Goal: Information Seeking & Learning: Learn about a topic

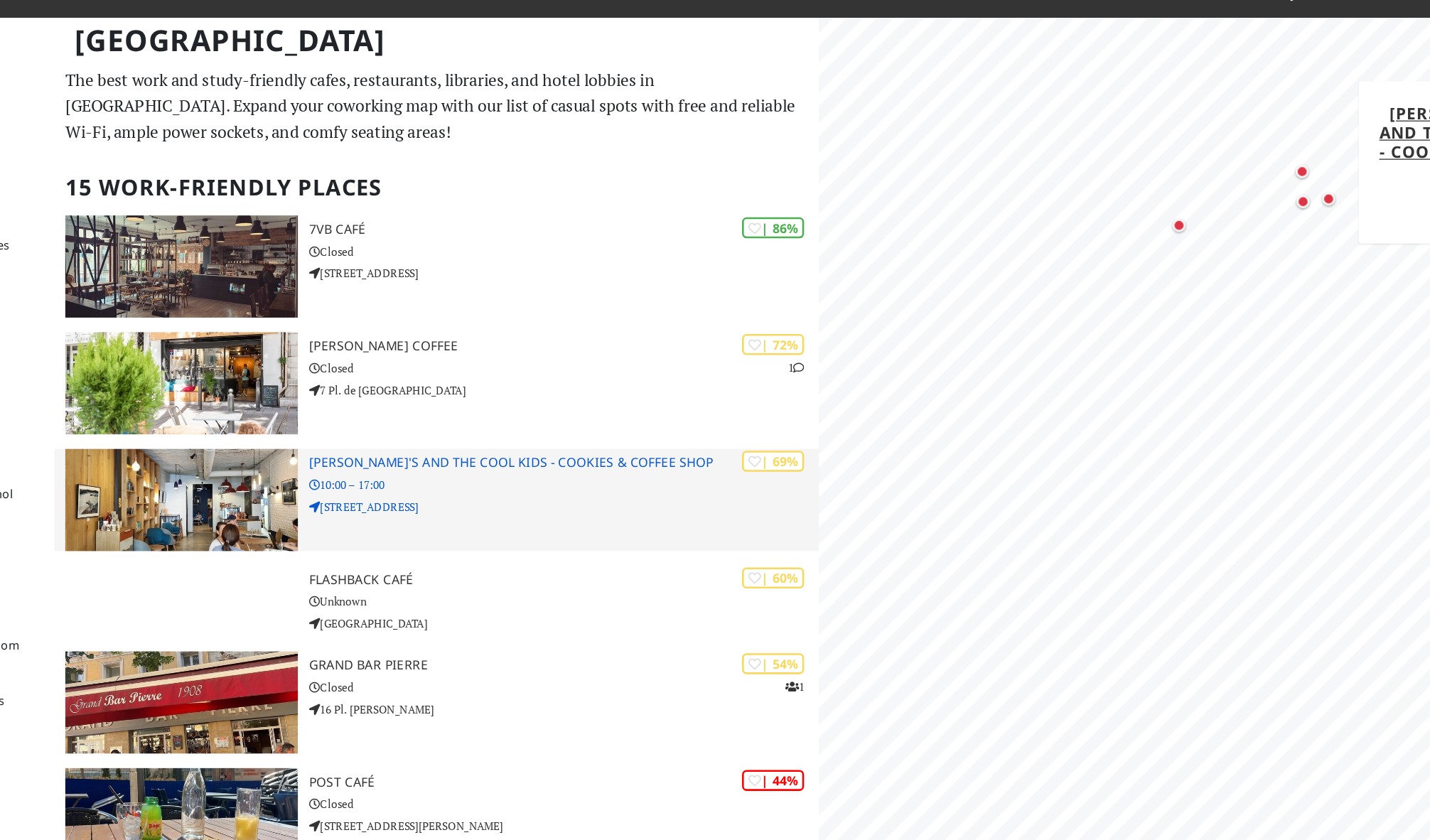
click at [556, 378] on h3 "[PERSON_NAME]'s and the cool kids - Cookies & Coffee shop" at bounding box center [755, 384] width 398 height 12
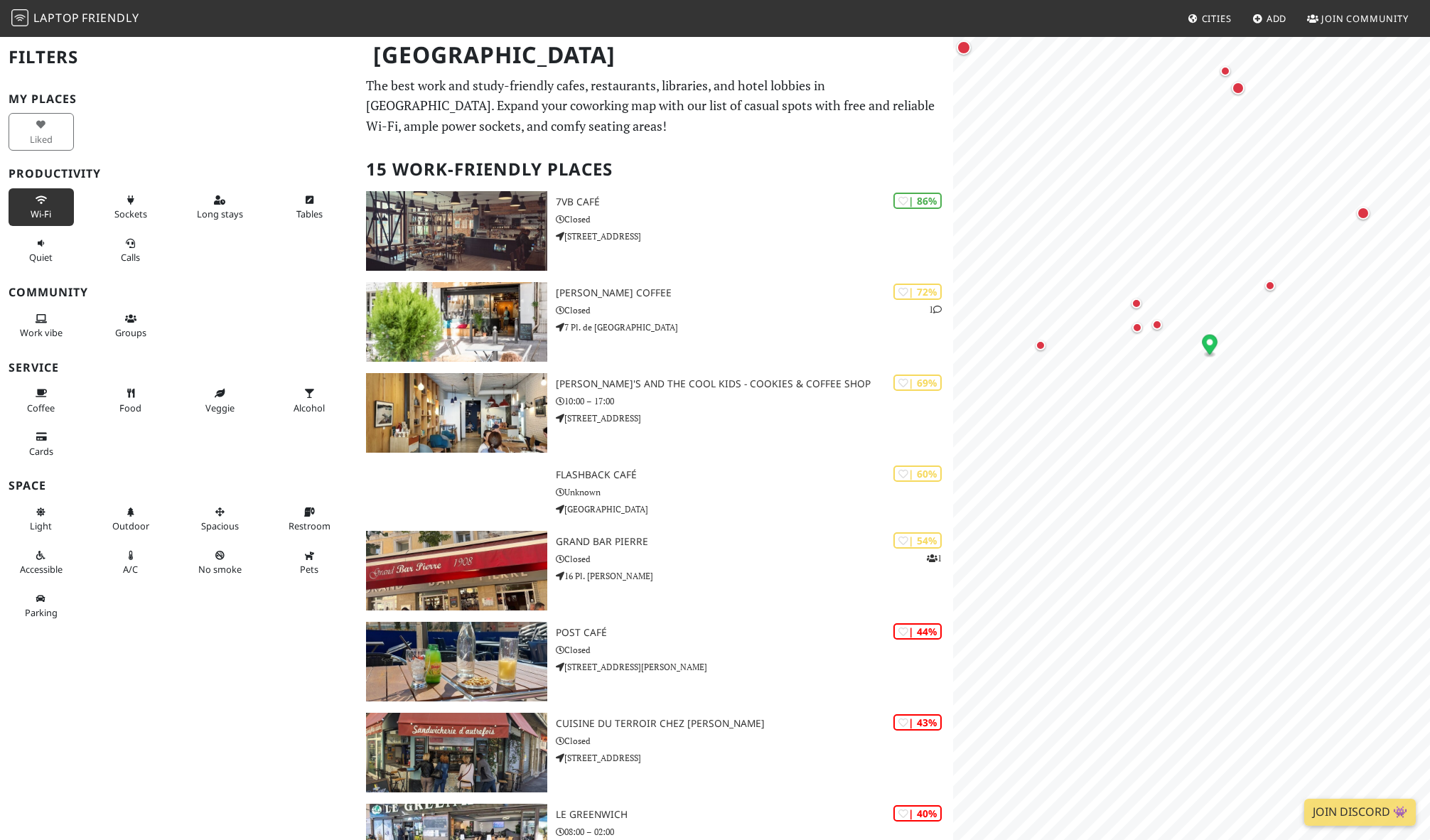
click at [32, 203] on button "Wi-Fi" at bounding box center [41, 207] width 66 height 37
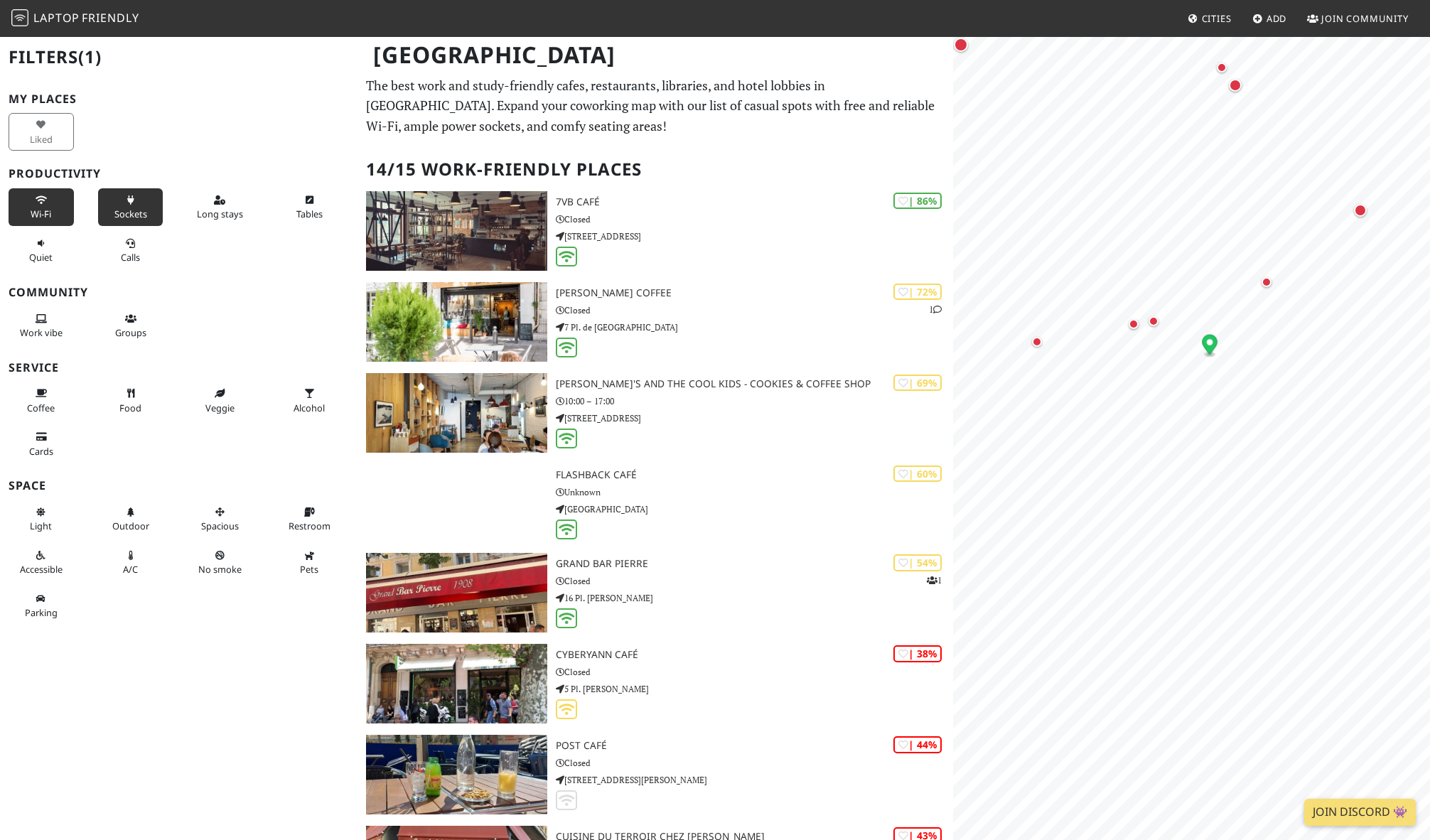
click at [140, 215] on span "Sockets" at bounding box center [131, 214] width 32 height 13
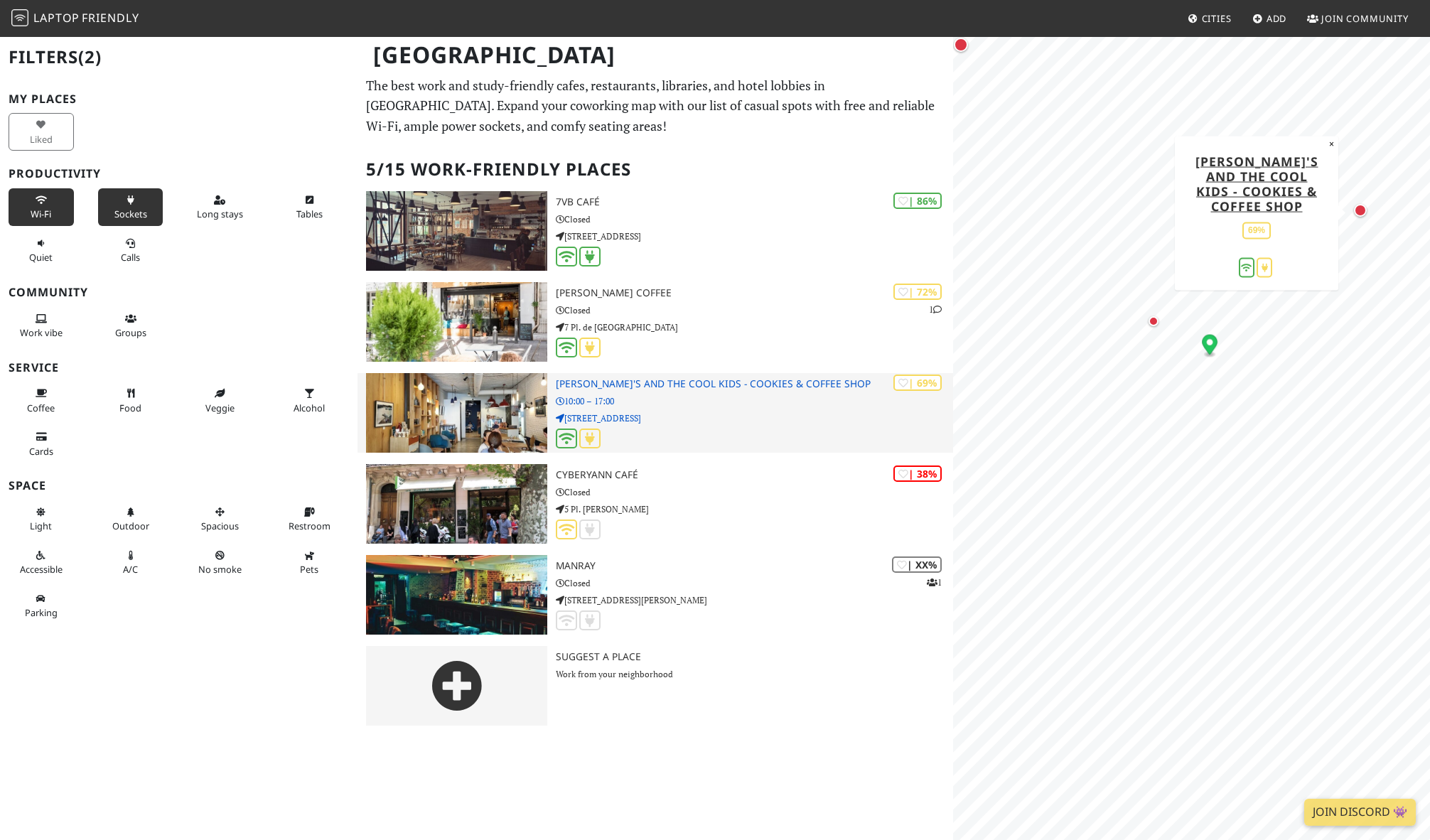
click at [725, 399] on p "10:00 – 17:00" at bounding box center [755, 401] width 398 height 14
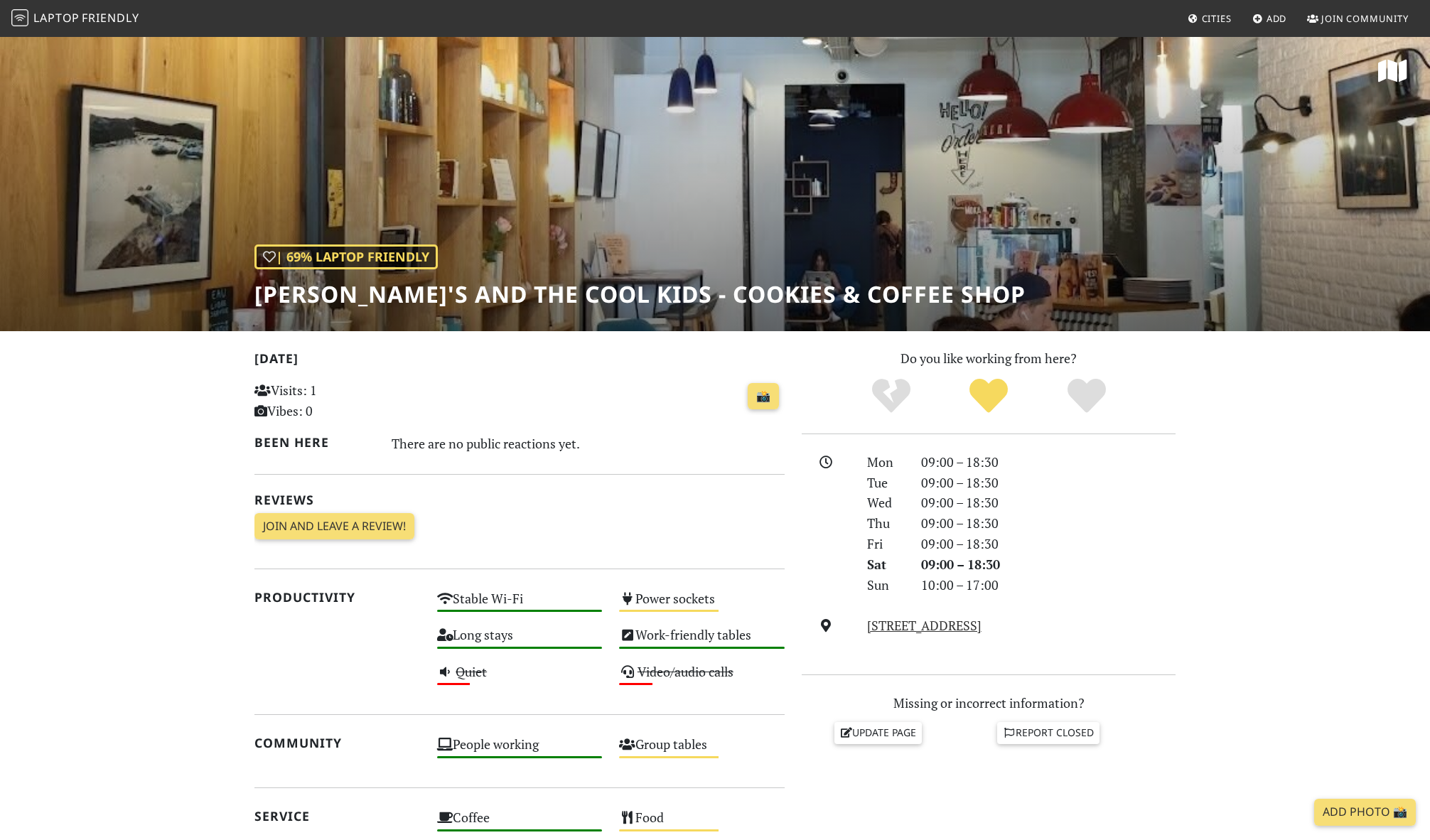
click at [742, 230] on div "| 69% Laptop Friendly Emilie's and the cool kids - Cookies & Coffee shop" at bounding box center [715, 183] width 1430 height 295
click at [419, 306] on h1 "[PERSON_NAME]'s and the cool kids - Cookies & Coffee shop" at bounding box center [640, 294] width 771 height 27
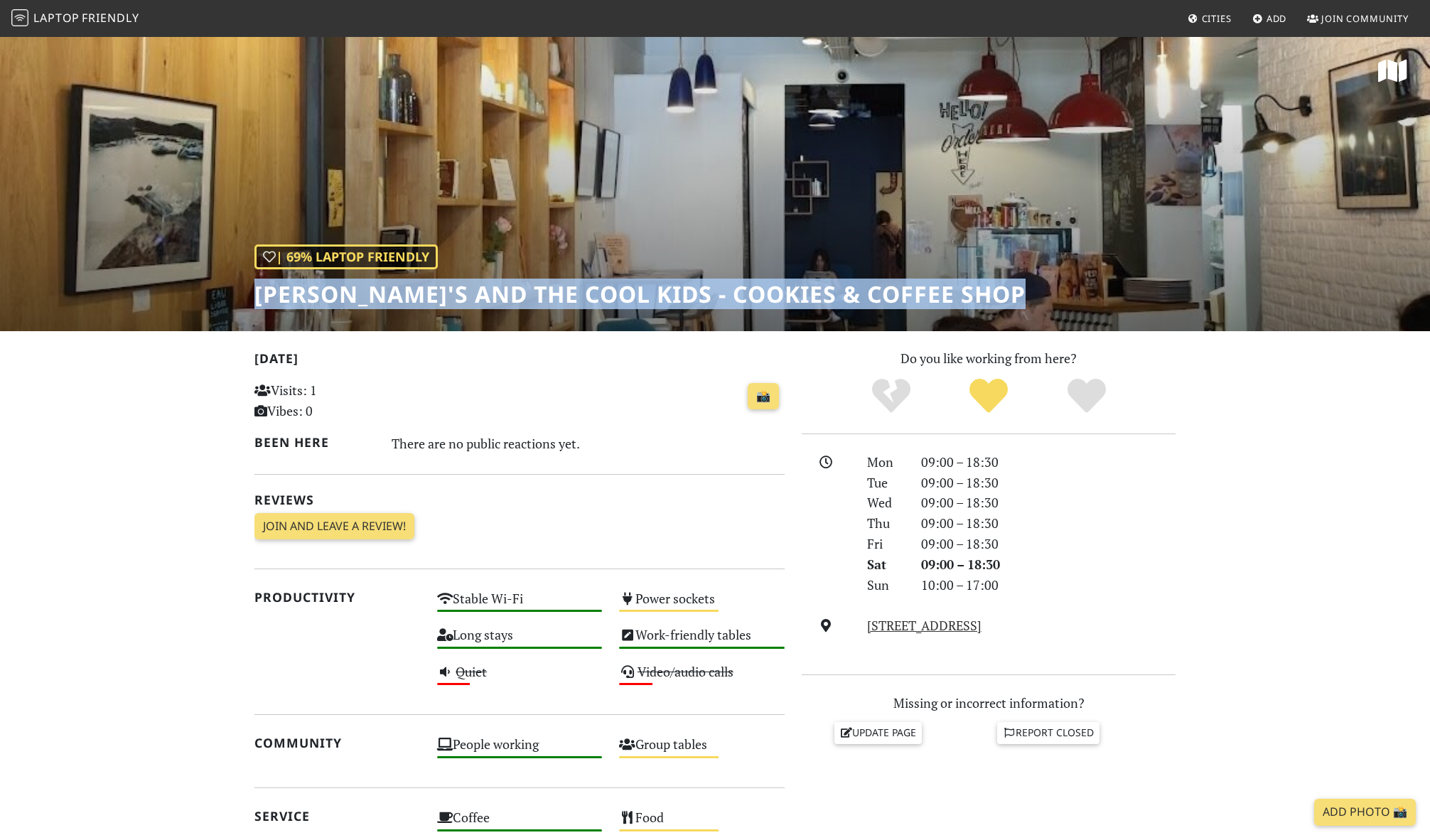
click at [419, 306] on h1 "[PERSON_NAME]'s and the cool kids - Cookies & Coffee shop" at bounding box center [640, 294] width 771 height 27
copy div "[PERSON_NAME]'s and the cool kids - Cookies & Coffee shop"
